Goal: Task Accomplishment & Management: Use online tool/utility

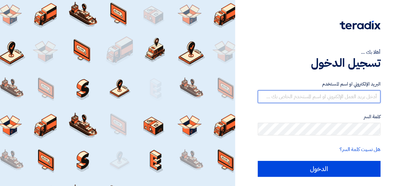
click at [314, 100] on input "text" at bounding box center [319, 96] width 123 height 13
type input "[PERSON_NAME][EMAIL_ADDRESS][DOMAIN_NAME]"
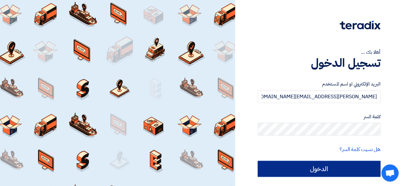
click at [294, 162] on input "الدخول" at bounding box center [319, 169] width 123 height 16
type input "Sign in"
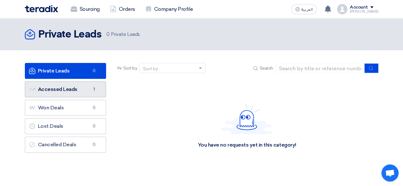
click at [51, 94] on link "Accessed Leads Accessed Leads 1" at bounding box center [65, 90] width 81 height 16
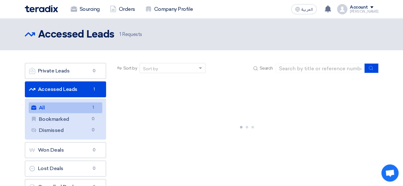
click at [62, 107] on link "All All 1" at bounding box center [66, 108] width 74 height 11
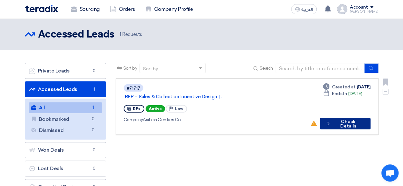
click at [335, 118] on button "Check details Check Details" at bounding box center [345, 123] width 51 height 11
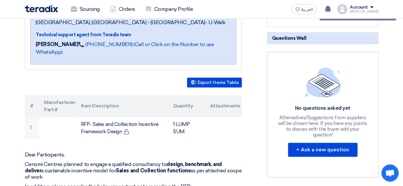
scroll to position [148, 0]
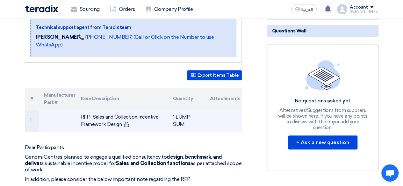
click at [106, 116] on td "RFP- Sales and Collection Incentive Framework Design" at bounding box center [122, 121] width 92 height 22
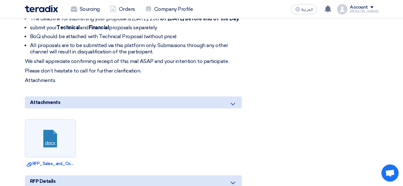
scroll to position [339, 0]
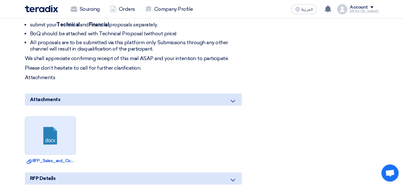
click at [55, 125] on link at bounding box center [50, 136] width 51 height 38
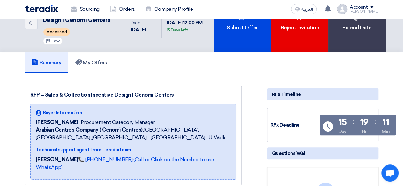
scroll to position [0, 0]
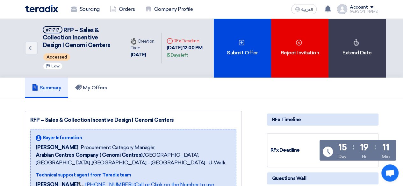
click at [39, 91] on link "Summary" at bounding box center [47, 88] width 44 height 20
click at [79, 87] on use at bounding box center [78, 88] width 6 height 6
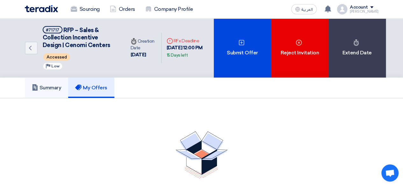
click at [60, 86] on h5 "Summary" at bounding box center [47, 88] width 30 height 6
